Goal: Transaction & Acquisition: Purchase product/service

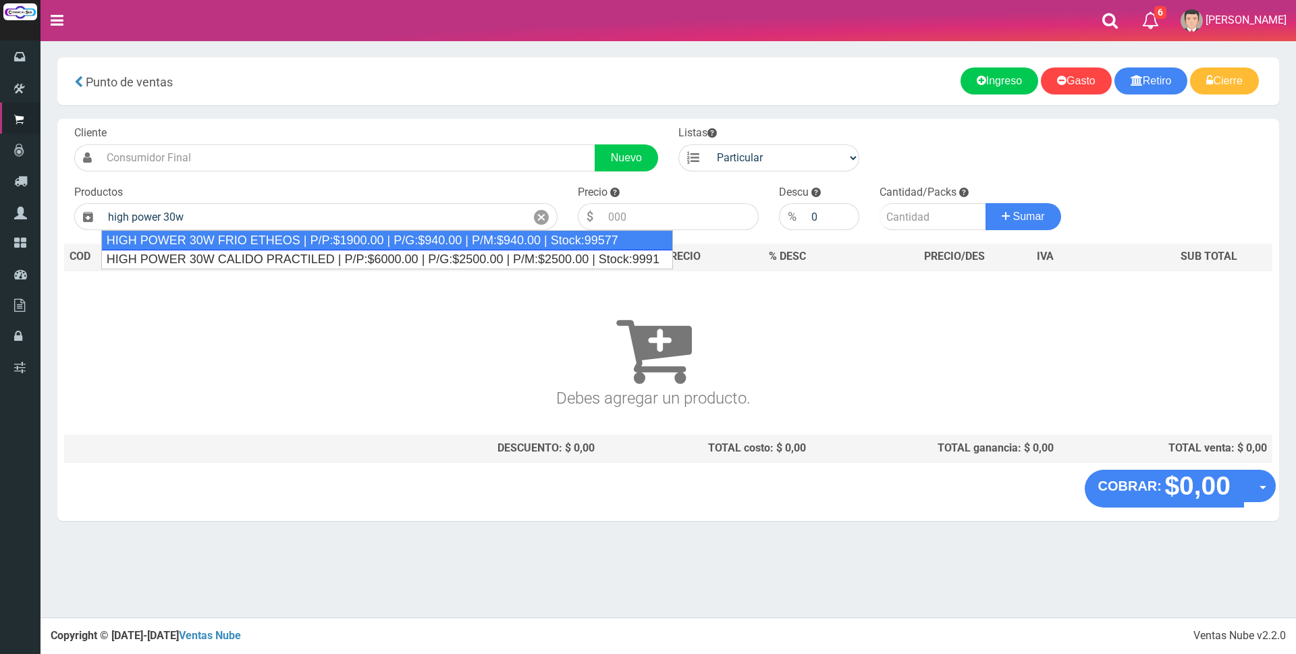
click at [279, 236] on div "HIGH POWER 30W FRIO ETHEOS | P/P:$1900.00 | P/G:$940.00 | P/M:$940.00 | Stock:9…" at bounding box center [387, 240] width 572 height 20
type input "HIGH POWER 30W FRIO ETHEOS | P/P:$1900.00 | P/G:$940.00 | P/M:$940.00 | Stock:9…"
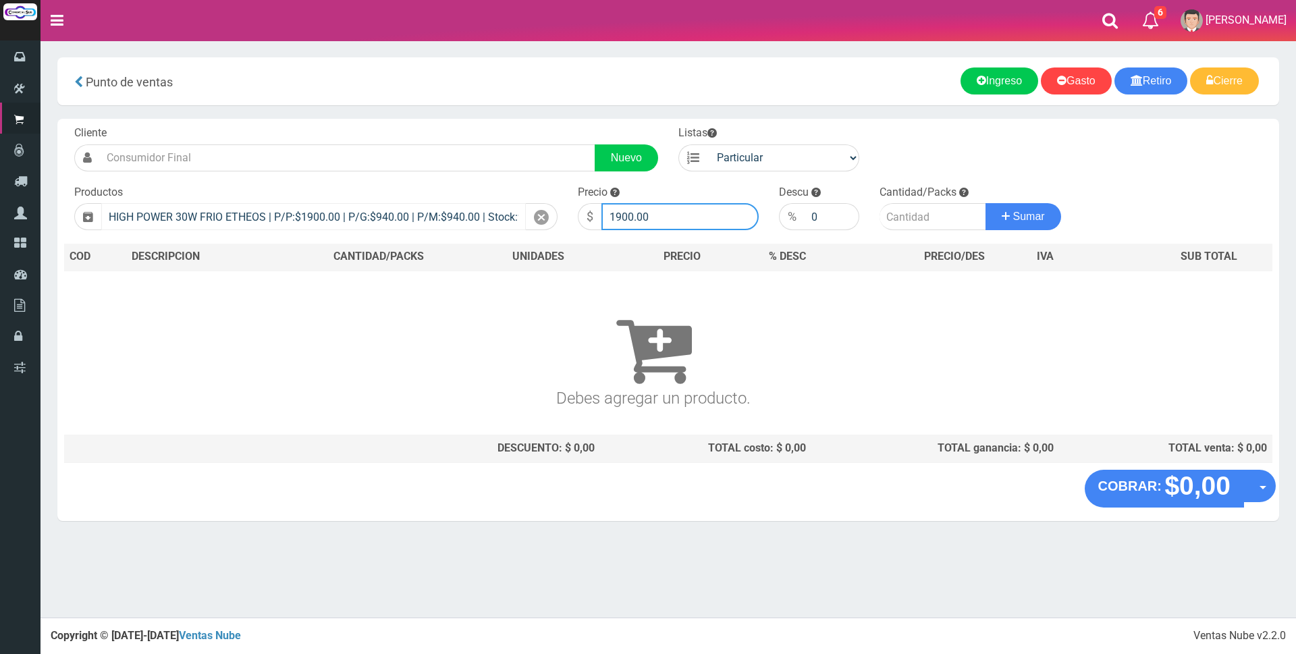
drag, startPoint x: 683, startPoint y: 217, endPoint x: 485, endPoint y: 208, distance: 198.0
click at [485, 126] on form "Cliente Nuevo Listas Particular Gremio Mayoristas" at bounding box center [668, 126] width 1208 height 0
type input "6000"
click at [894, 199] on label "Cantidad/Packs" at bounding box center [918, 193] width 77 height 16
click at [902, 220] on input "number" at bounding box center [933, 216] width 107 height 27
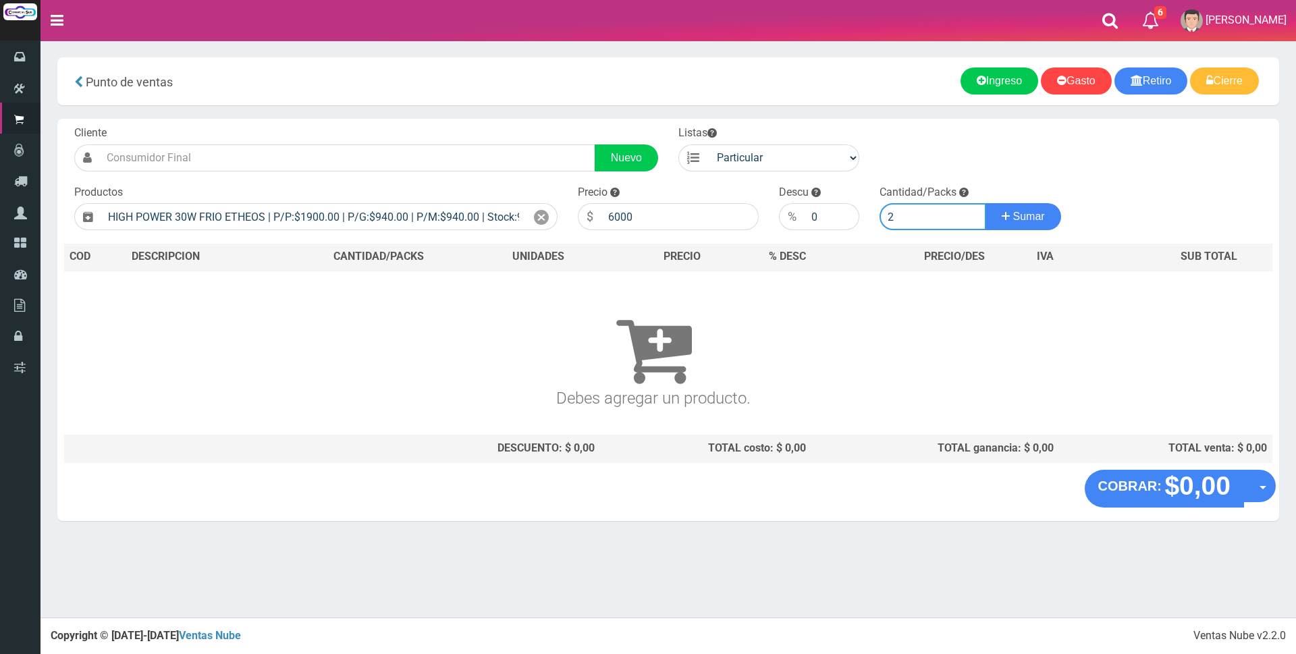
type input "2"
click at [986, 203] on button "Sumar" at bounding box center [1024, 216] width 76 height 27
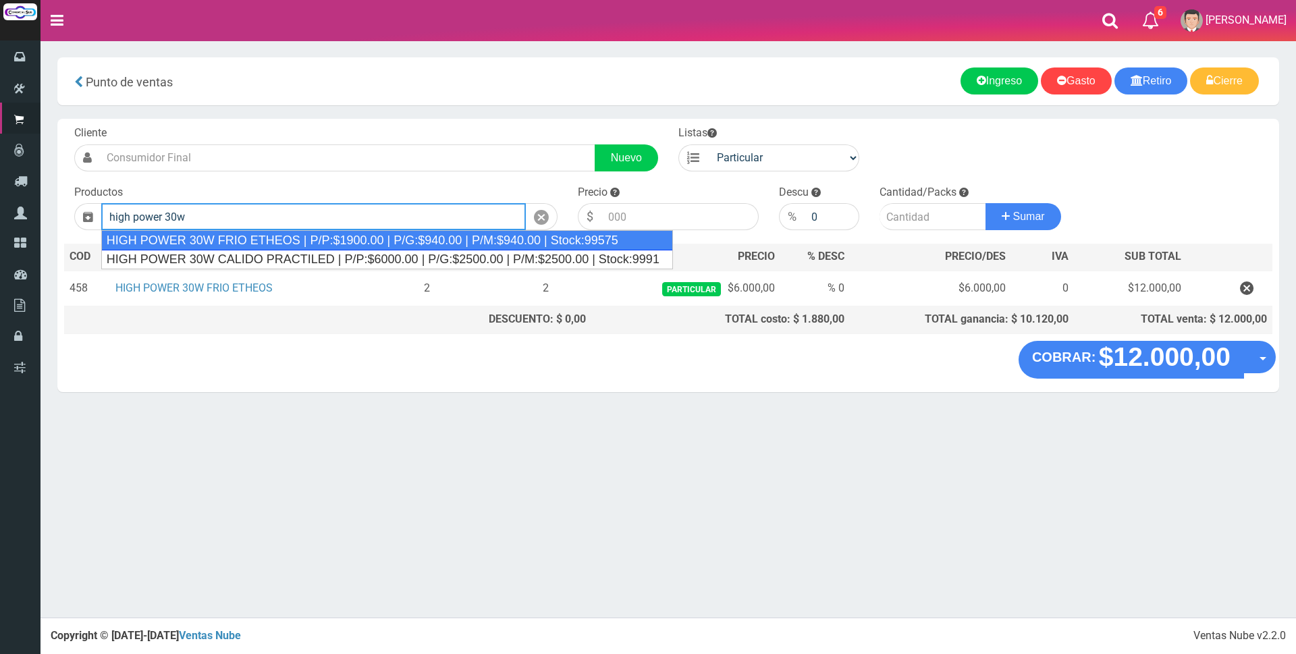
click at [290, 245] on div "HIGH POWER 30W FRIO ETHEOS | P/P:$1900.00 | P/G:$940.00 | P/M:$940.00 | Stock:9…" at bounding box center [387, 240] width 572 height 20
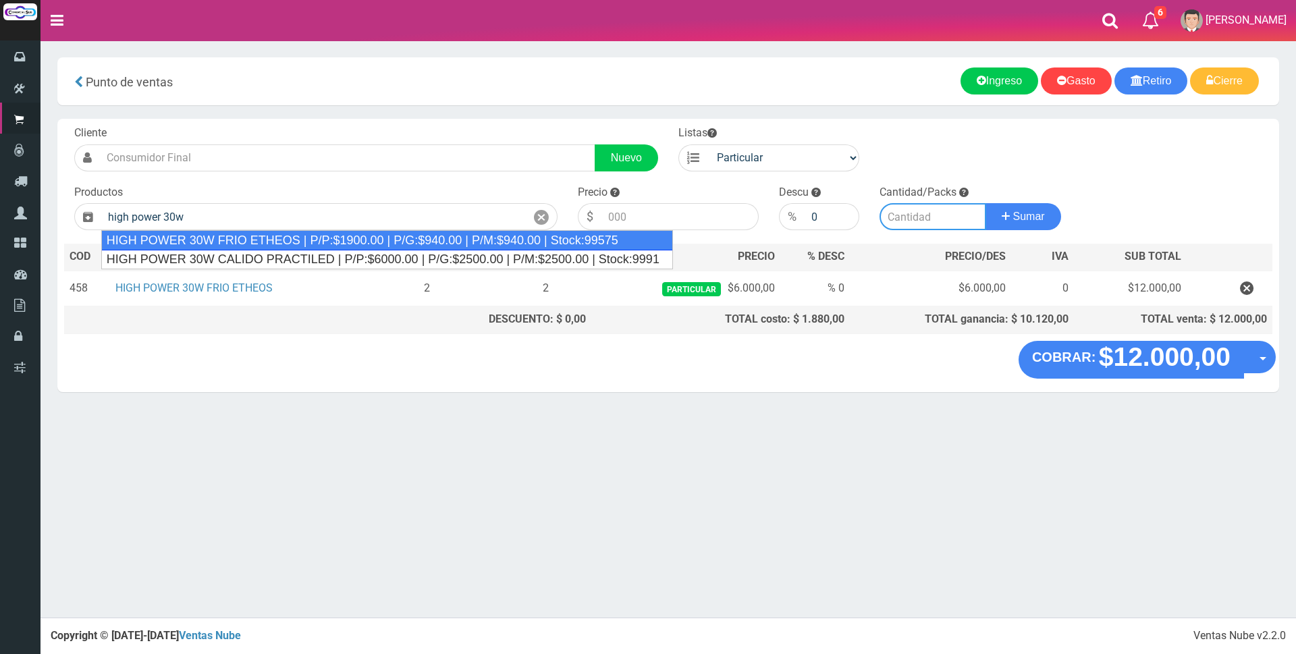
type input "HIGH POWER 30W FRIO ETHEOS | P/P:$1900.00 | P/G:$940.00 | P/M:$940.00 | Stock:9…"
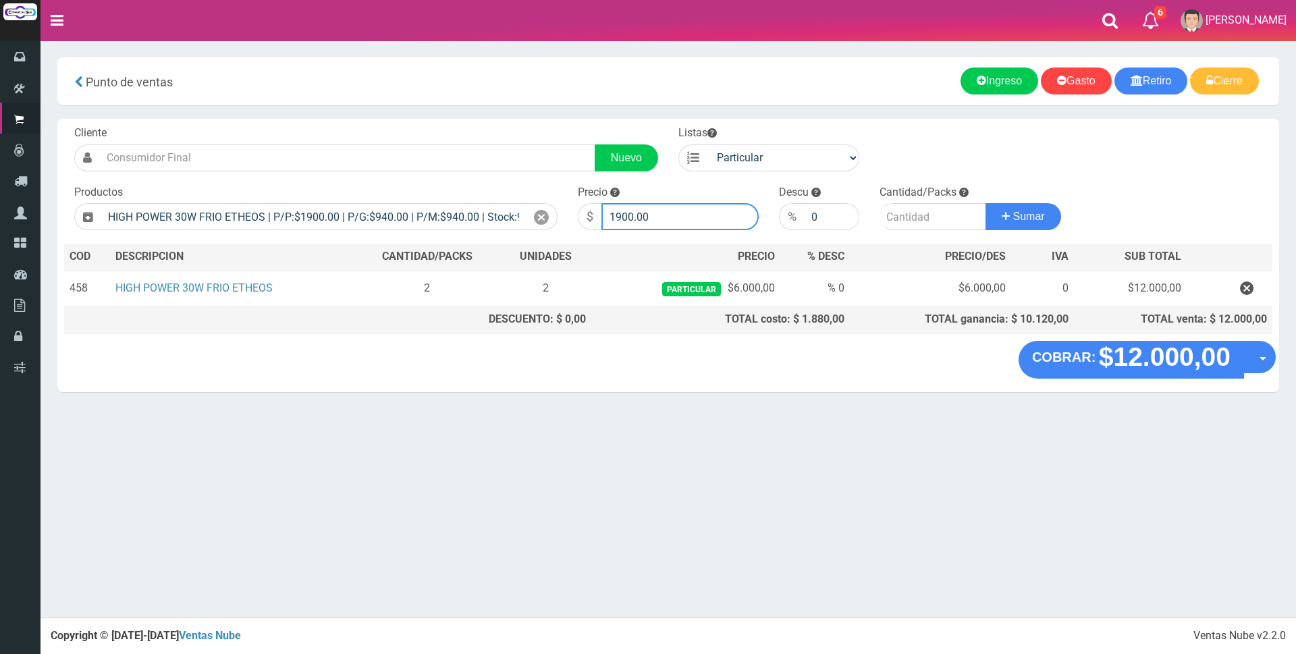
drag, startPoint x: 689, startPoint y: 216, endPoint x: 459, endPoint y: 196, distance: 231.1
click at [459, 126] on form "Cliente Nuevo Listas Particular Gremio Mayoristas" at bounding box center [668, 126] width 1208 height 0
type input "5100"
type input "2"
click at [986, 203] on button "Sumar" at bounding box center [1024, 216] width 76 height 27
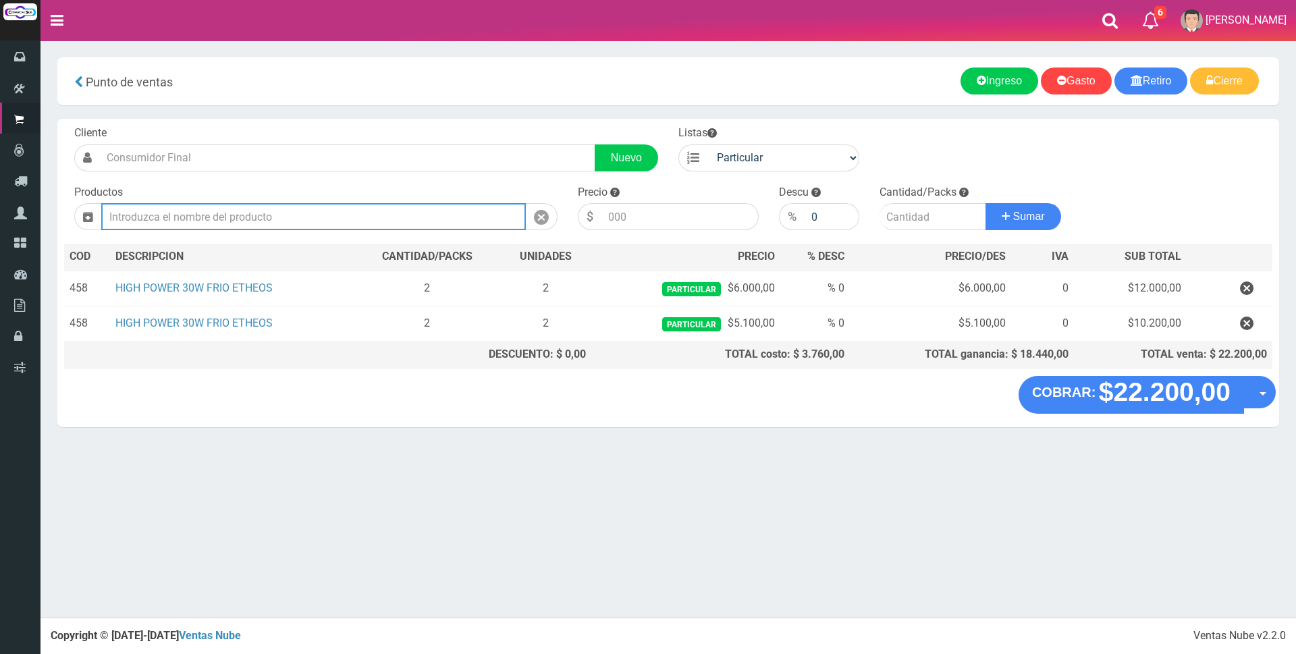
click at [312, 218] on input "text" at bounding box center [313, 216] width 425 height 27
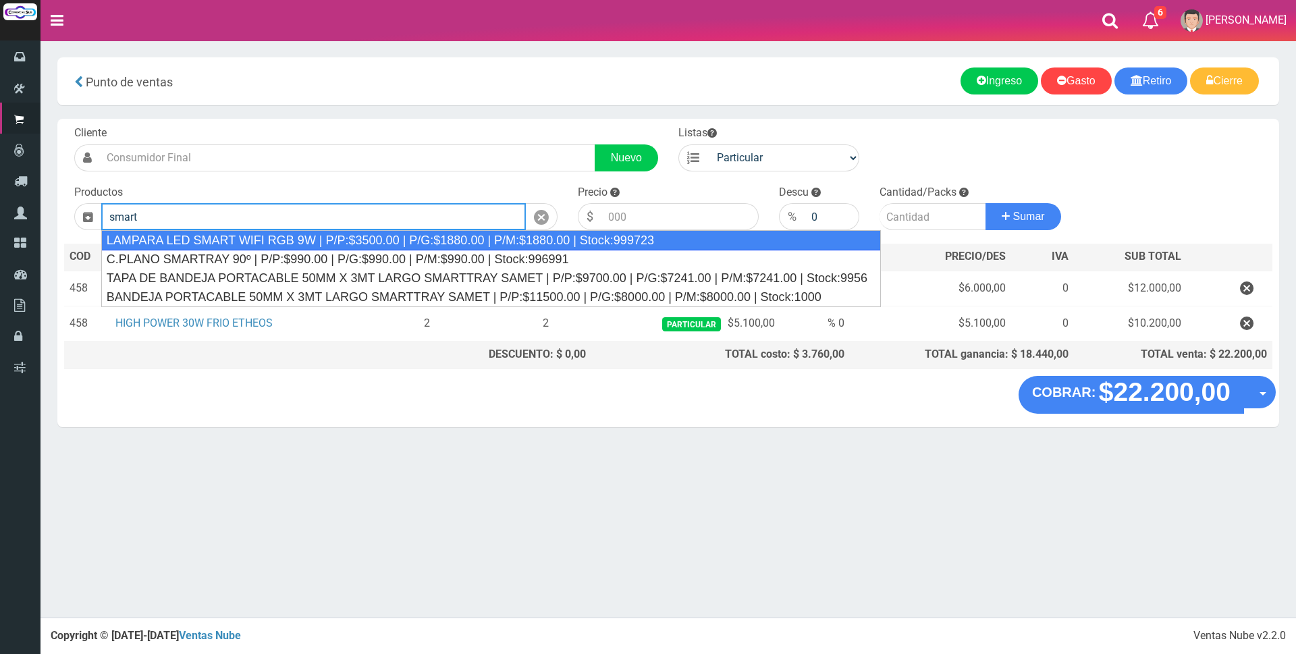
click at [311, 243] on div "LAMPARA LED SMART WIFI RGB 9W | P/P:$3500.00 | P/G:$1880.00 | P/M:$1880.00 | St…" at bounding box center [491, 240] width 780 height 20
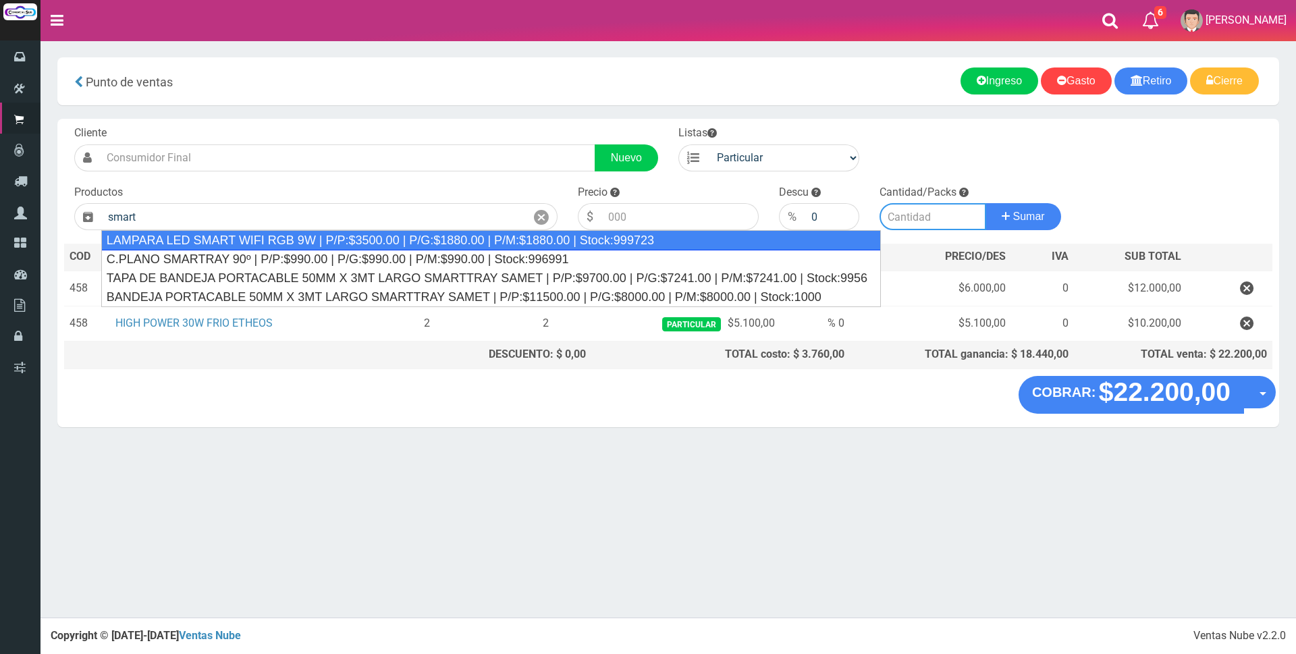
type input "LAMPARA LED SMART WIFI RGB 9W | P/P:$3500.00 | P/G:$1880.00 | P/M:$1880.00 | St…"
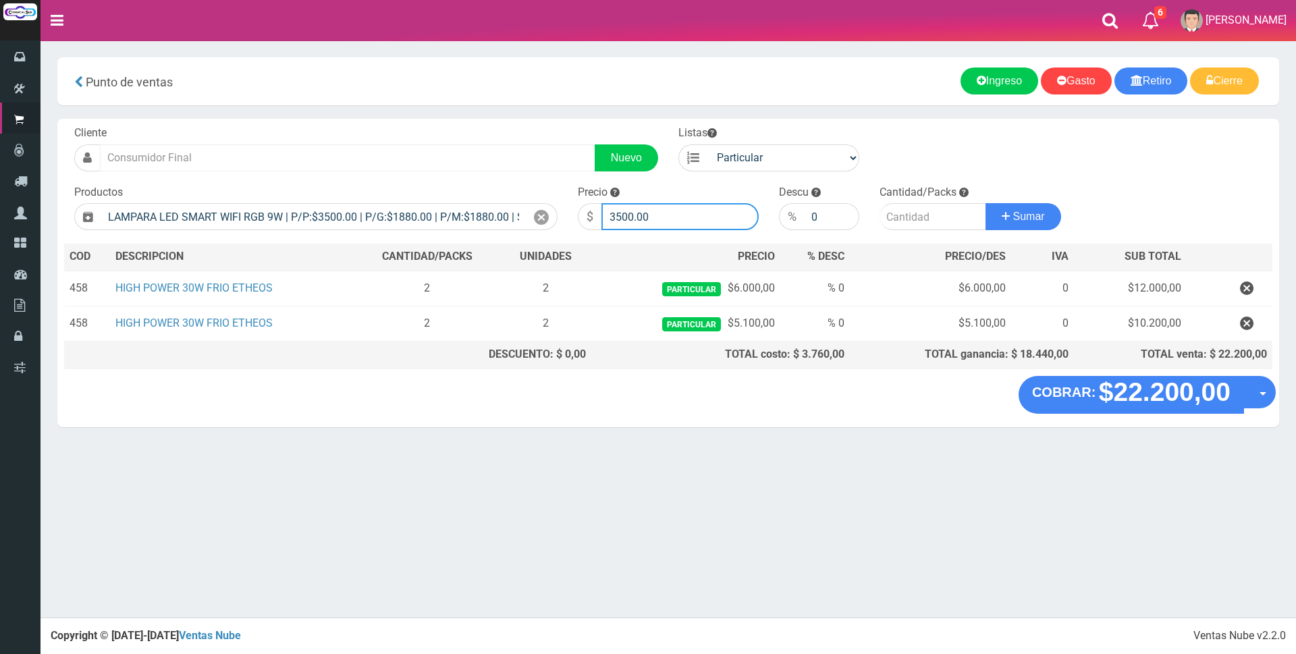
drag, startPoint x: 695, startPoint y: 215, endPoint x: 373, endPoint y: 154, distance: 327.8
click at [373, 126] on form "Cliente Nuevo Listas Particular Gremio Mayoristas" at bounding box center [668, 126] width 1208 height 0
type input "13500"
type input "1"
click at [986, 203] on button "Sumar" at bounding box center [1024, 216] width 76 height 27
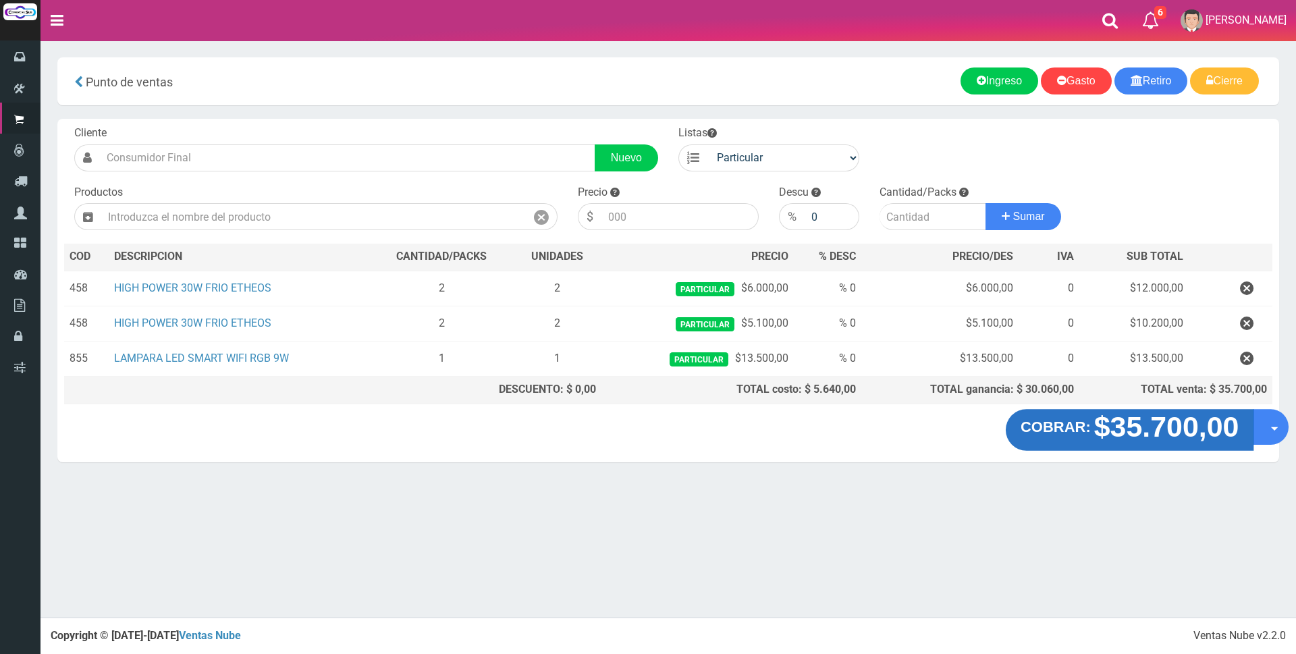
click at [1129, 433] on strong "$35.700,00" at bounding box center [1166, 427] width 145 height 32
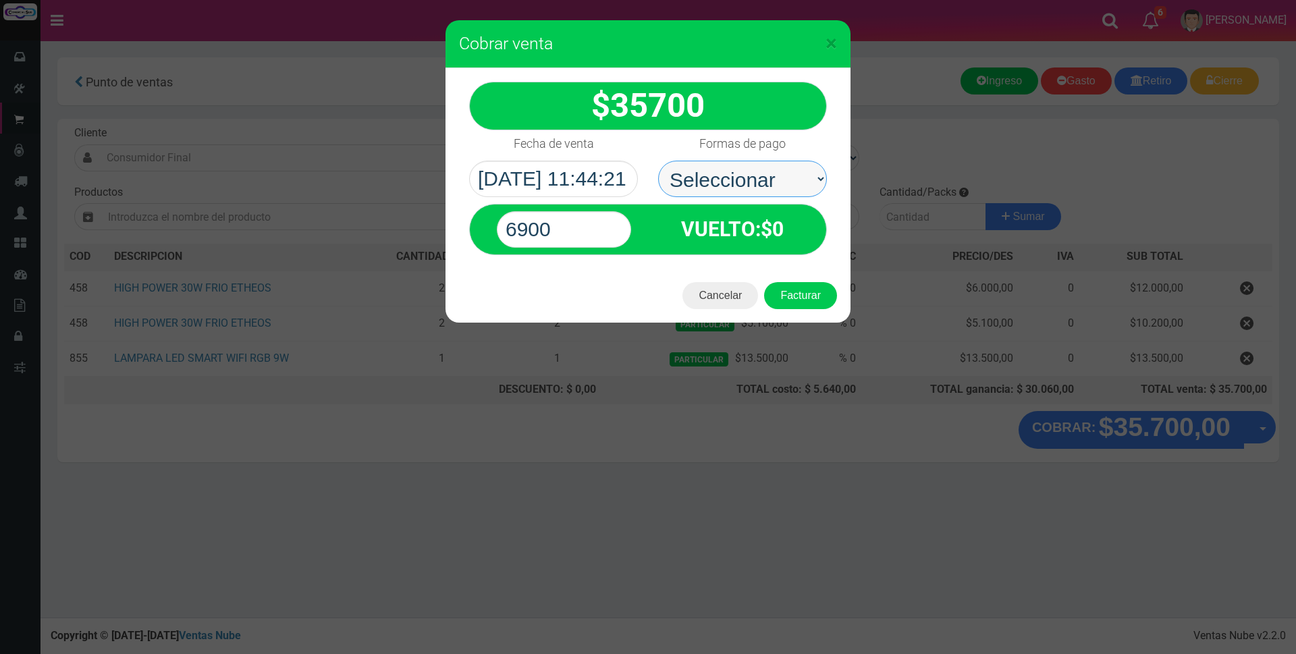
click at [736, 169] on select "Seleccionar Efectivo Tarjeta de Crédito Depósito Débito" at bounding box center [742, 179] width 169 height 36
select select "Tarjeta de Crédito"
click at [658, 161] on select "Seleccionar Efectivo Tarjeta de Crédito Depósito Débito" at bounding box center [742, 179] width 169 height 36
drag, startPoint x: 582, startPoint y: 221, endPoint x: 252, endPoint y: 202, distance: 330.7
click at [252, 202] on div "× Cobrar venta 35700" at bounding box center [648, 327] width 1296 height 654
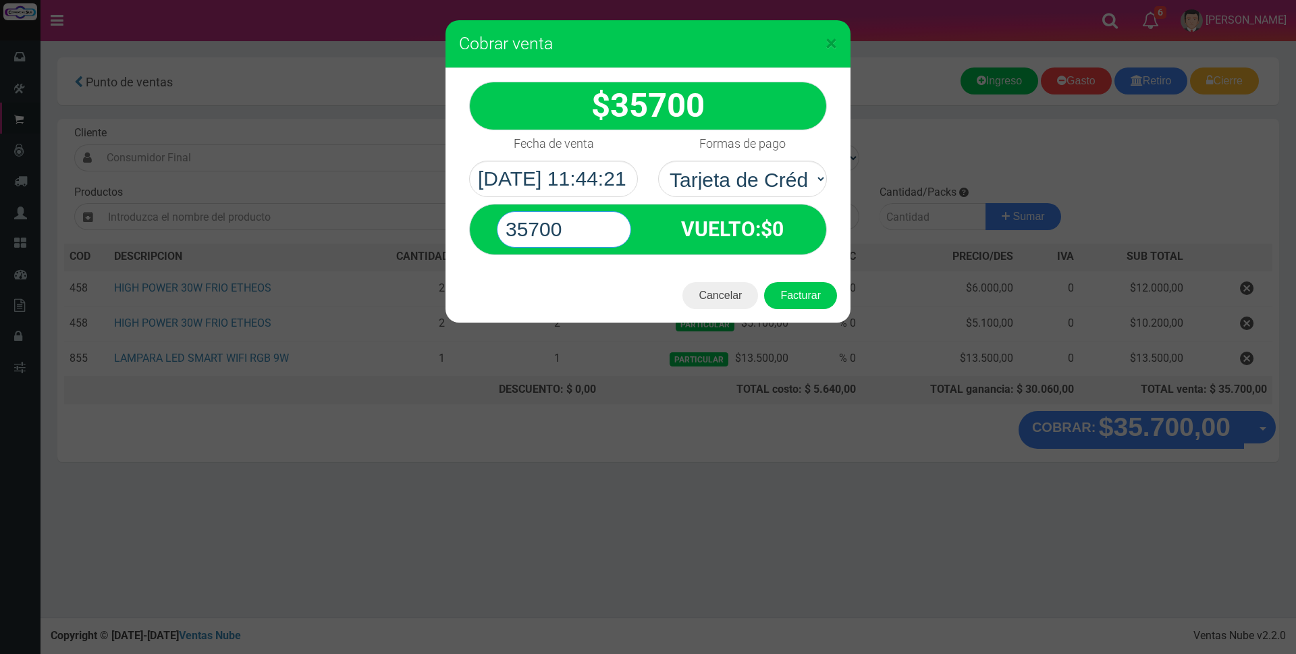
type input "35700"
click at [764, 282] on button "Facturar" at bounding box center [800, 295] width 73 height 27
